Goal: Register for event/course

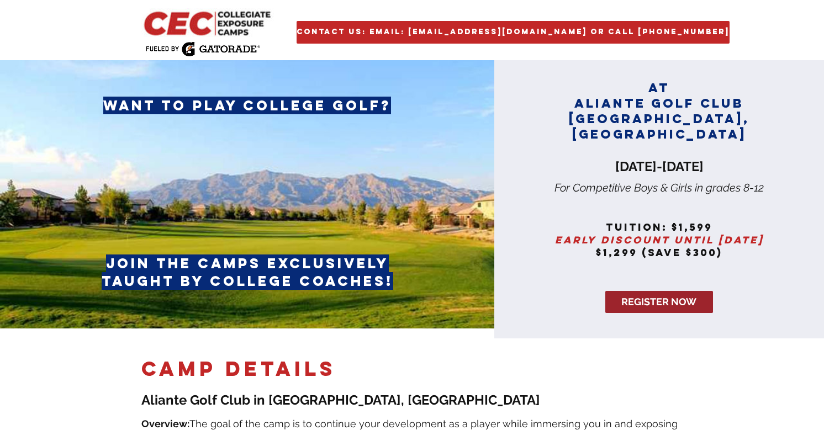
click at [627, 295] on span "REGISTER NOW" at bounding box center [659, 302] width 75 height 14
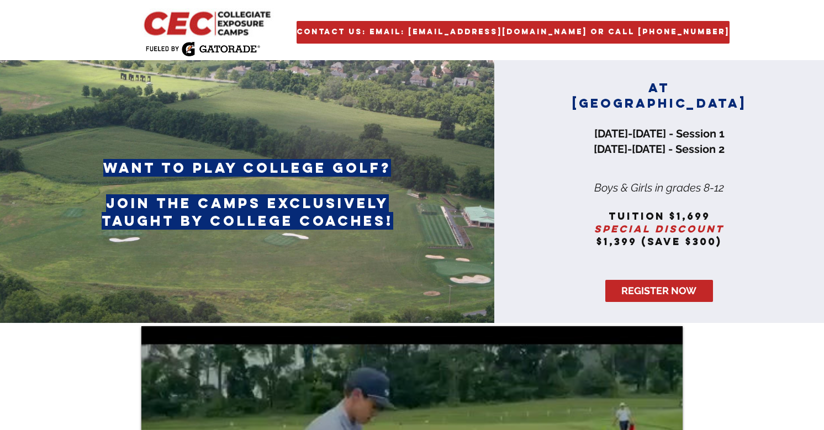
click at [191, 17] on img at bounding box center [208, 22] width 134 height 29
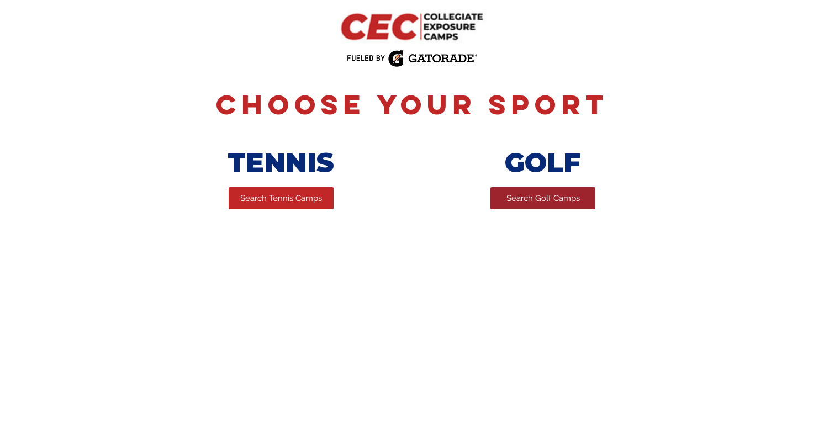
click at [521, 198] on span "Search Golf Camps" at bounding box center [543, 199] width 73 height 12
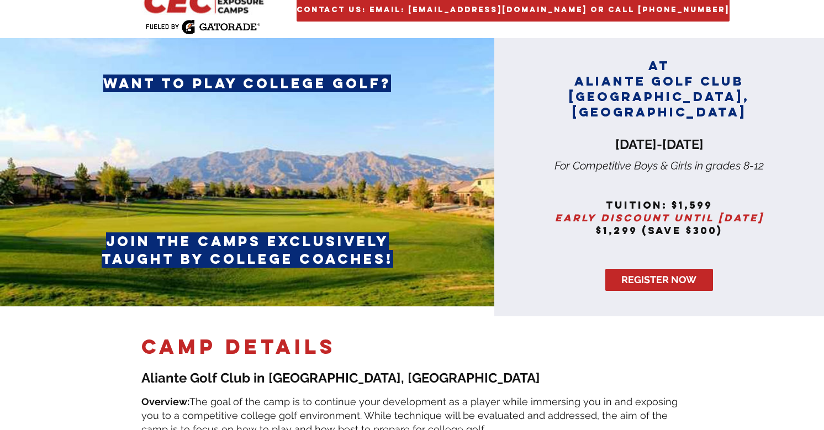
scroll to position [23, 0]
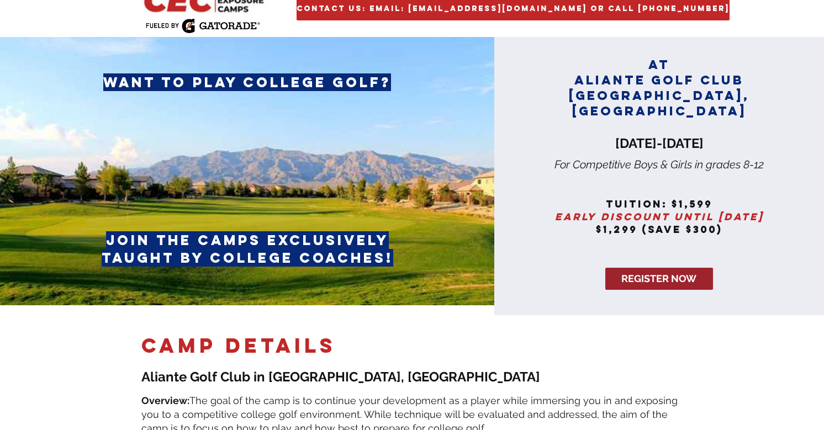
click at [639, 272] on span "REGISTER NOW" at bounding box center [659, 279] width 75 height 14
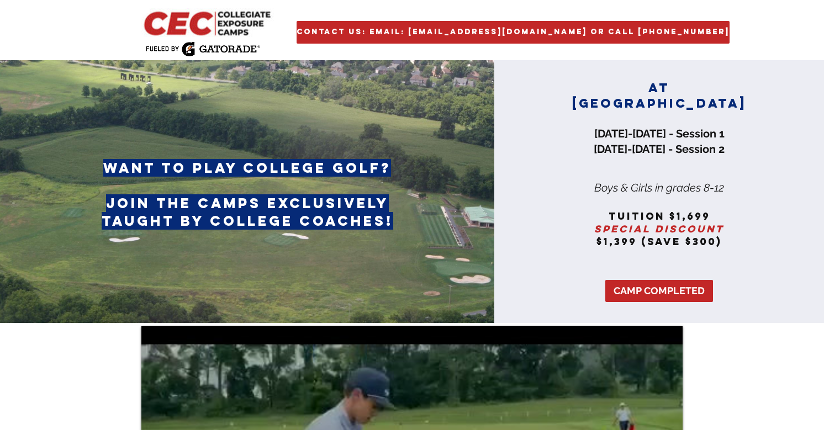
click at [191, 19] on img at bounding box center [208, 22] width 134 height 29
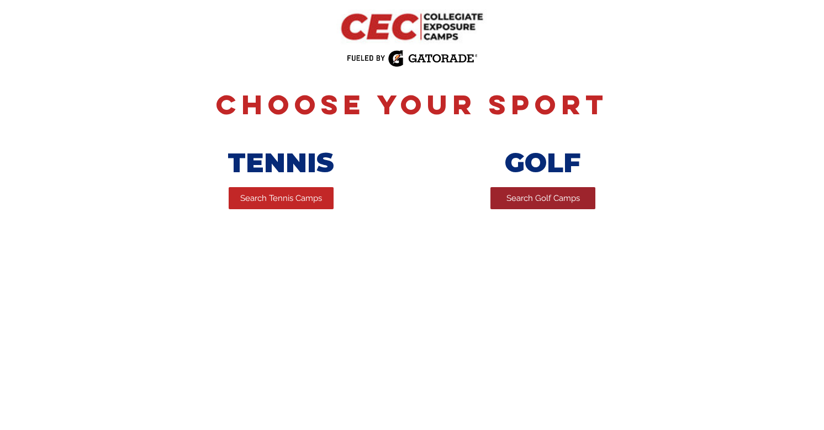
click at [547, 199] on span "Search Golf Camps" at bounding box center [543, 199] width 73 height 12
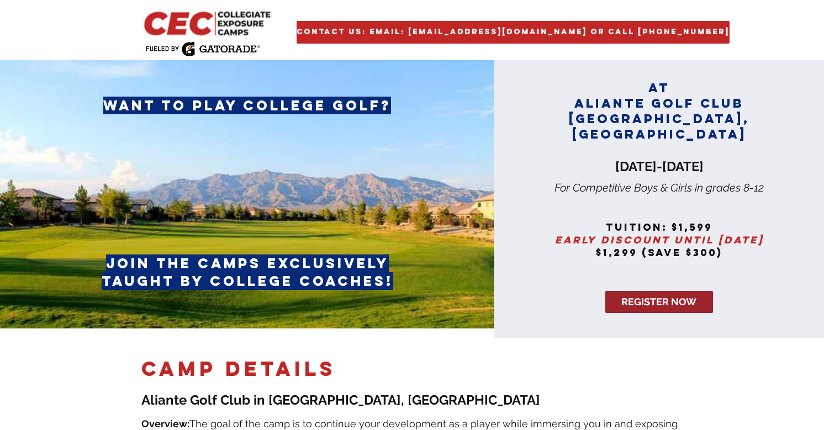
click at [654, 295] on span "REGISTER NOW" at bounding box center [659, 302] width 75 height 14
click at [657, 295] on span "REGISTER NOW" at bounding box center [659, 302] width 75 height 14
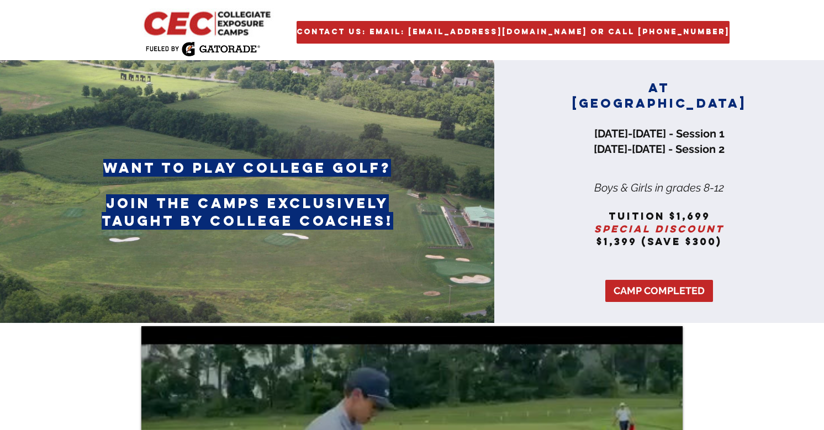
click at [204, 26] on img at bounding box center [208, 22] width 134 height 29
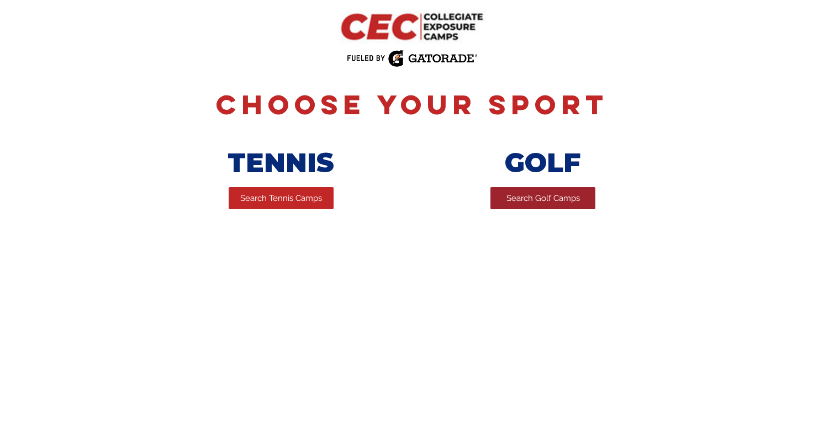
click at [518, 197] on span "Search Golf Camps" at bounding box center [543, 199] width 73 height 12
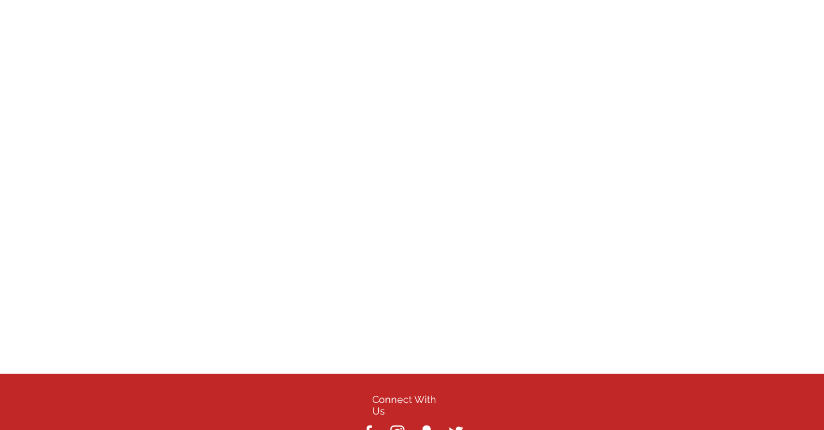
scroll to position [3869, 0]
